Goal: Navigation & Orientation: Find specific page/section

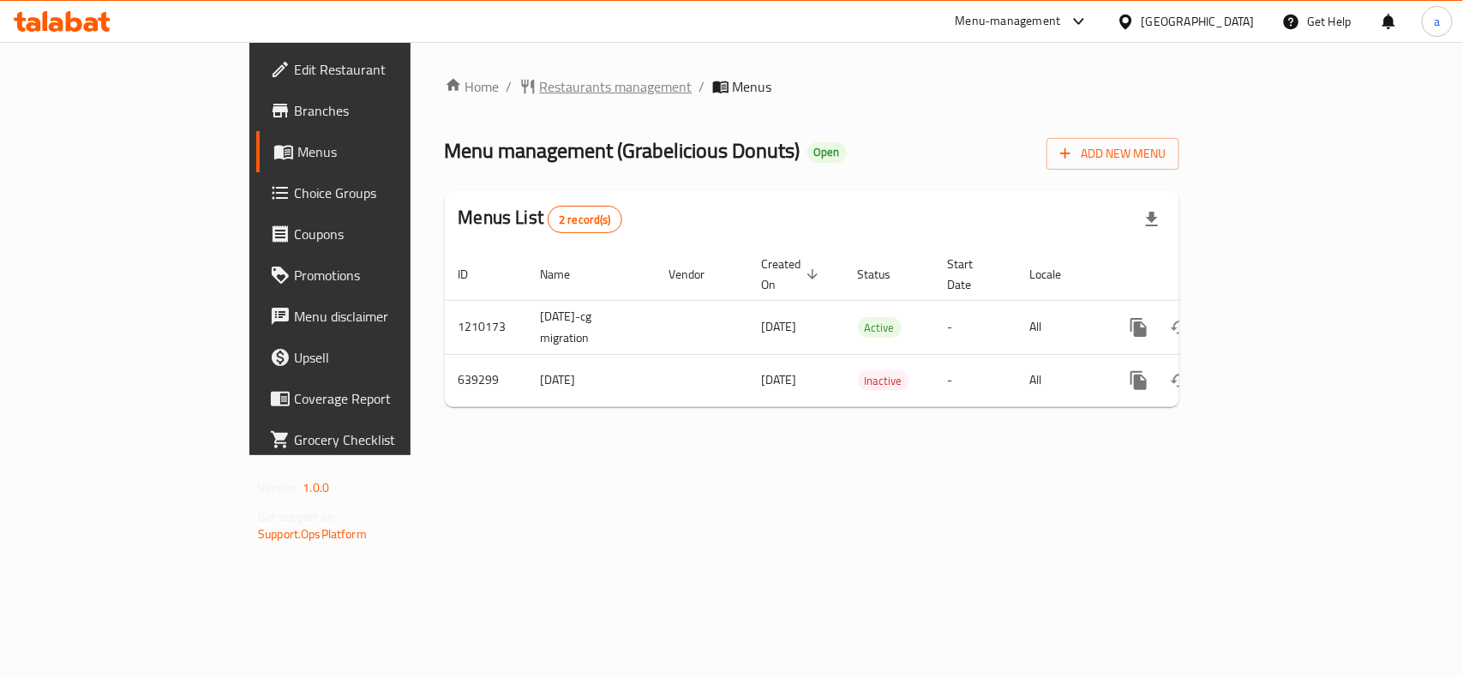
click at [540, 84] on span "Restaurants management" at bounding box center [616, 86] width 153 height 21
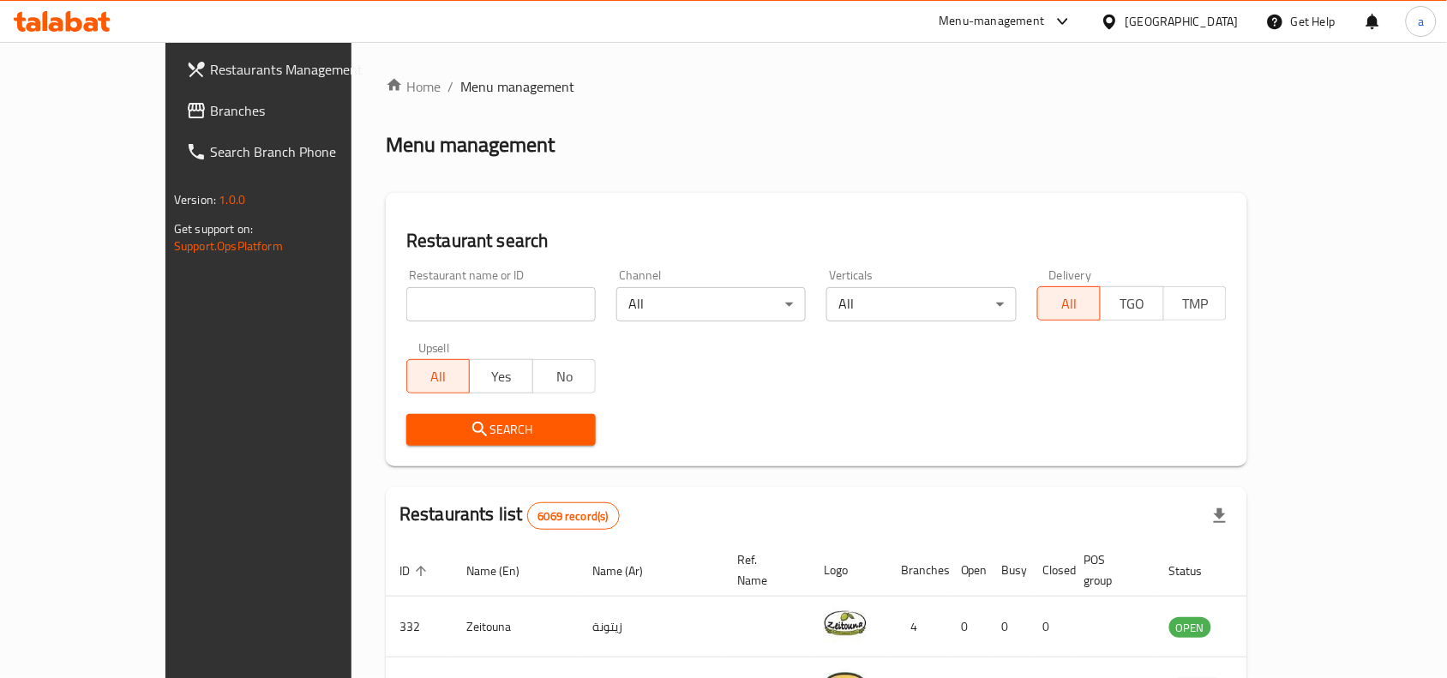
click at [406, 309] on input "search" at bounding box center [500, 304] width 189 height 34
paste input "640293"
type input "640293"
click button "Search" at bounding box center [500, 430] width 189 height 32
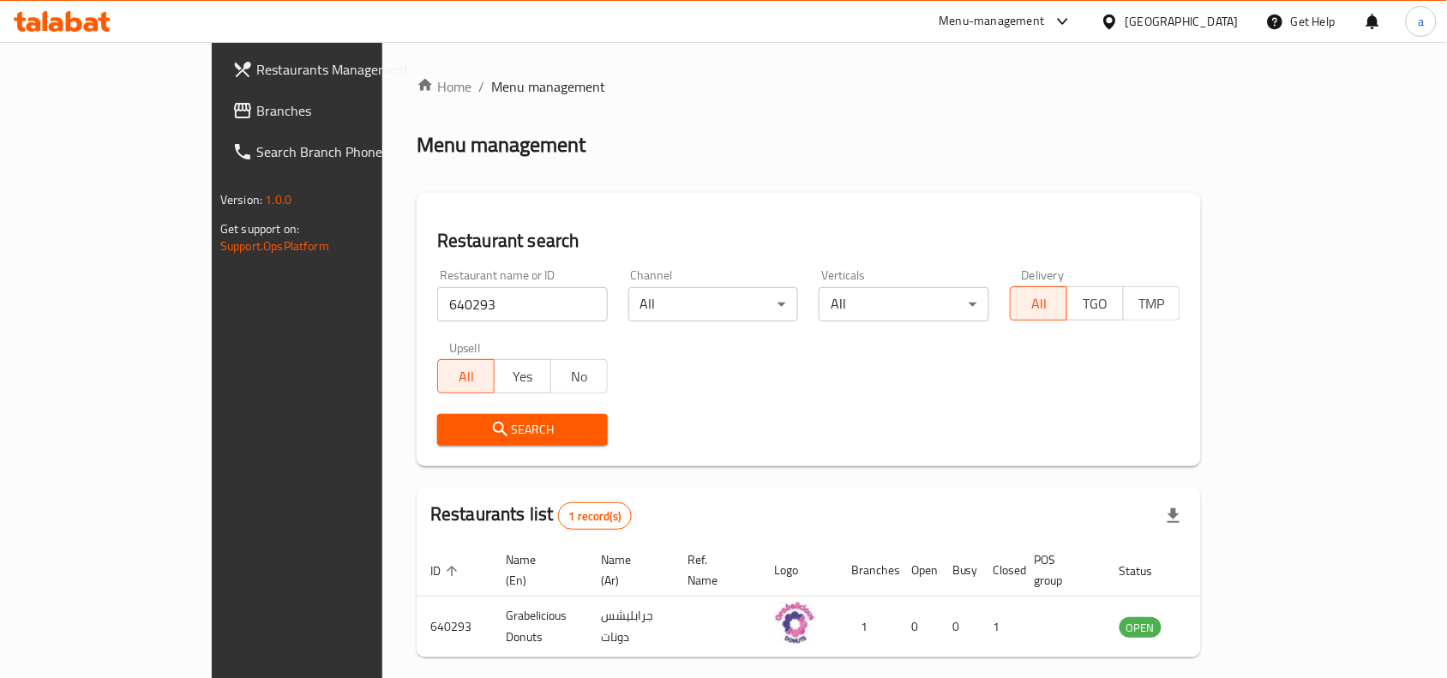
click at [212, 379] on div "Restaurants Management Branches Search Branch Phone Version: 1.0.0 Get support …" at bounding box center [333, 381] width 242 height 678
click at [1210, 6] on div "Bahrain" at bounding box center [1169, 21] width 165 height 41
click at [1214, 18] on div "Bahrain" at bounding box center [1182, 21] width 113 height 19
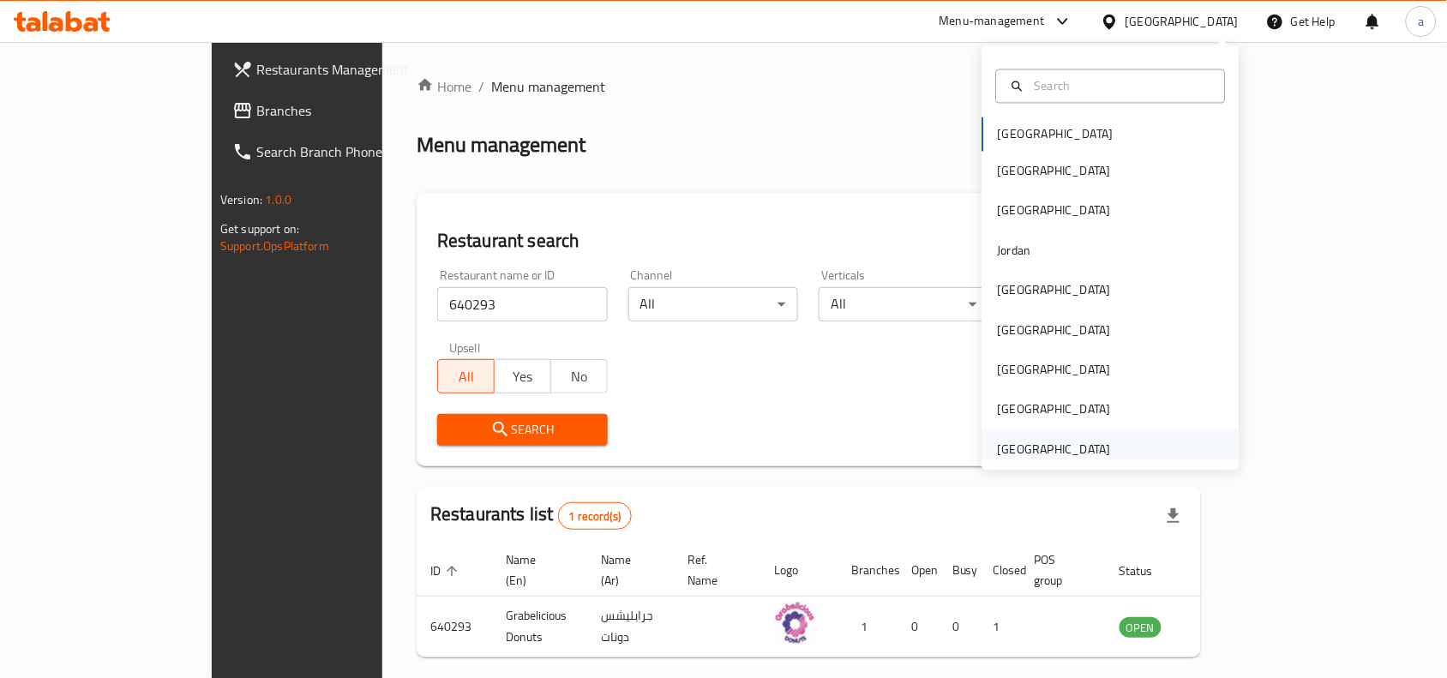
click at [1048, 435] on div "[GEOGRAPHIC_DATA]" at bounding box center [1054, 448] width 141 height 39
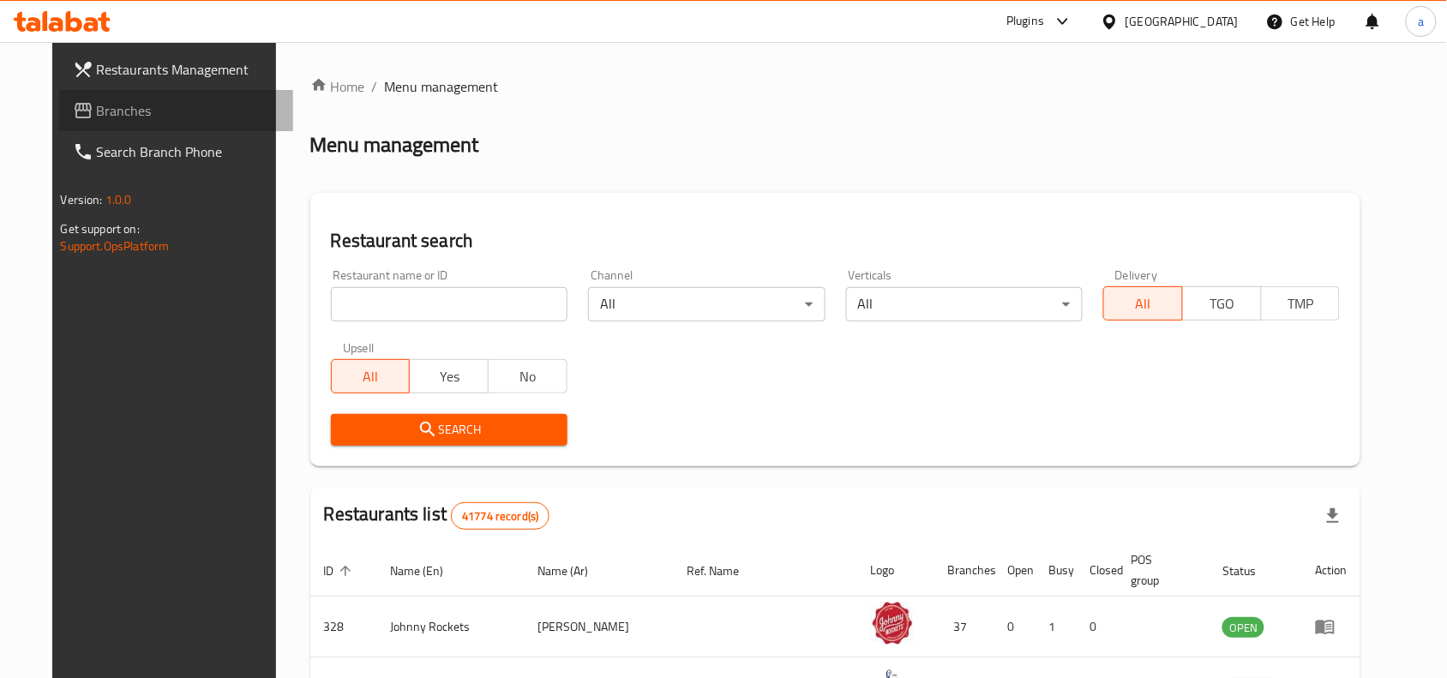
click at [107, 100] on span "Branches" at bounding box center [188, 110] width 183 height 21
